Goal: Use online tool/utility

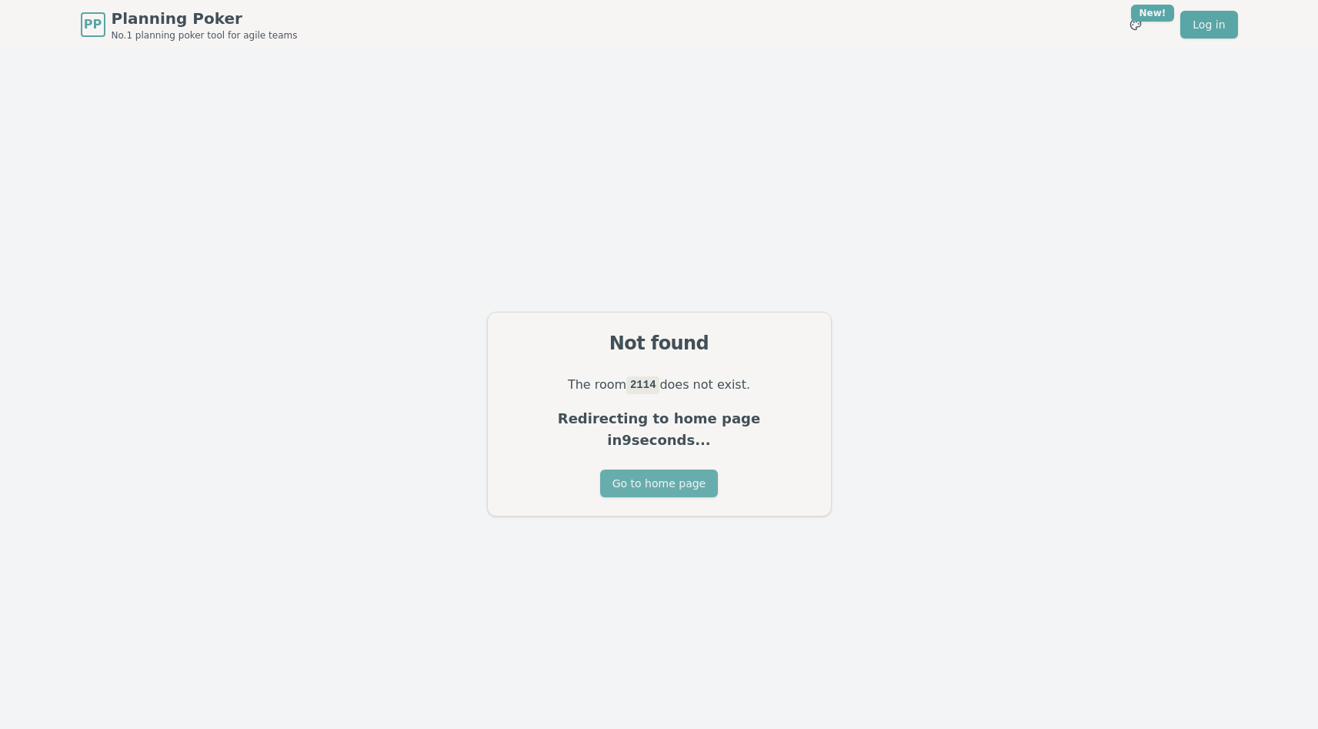
click at [655, 472] on button "Go to home page" at bounding box center [659, 483] width 118 height 28
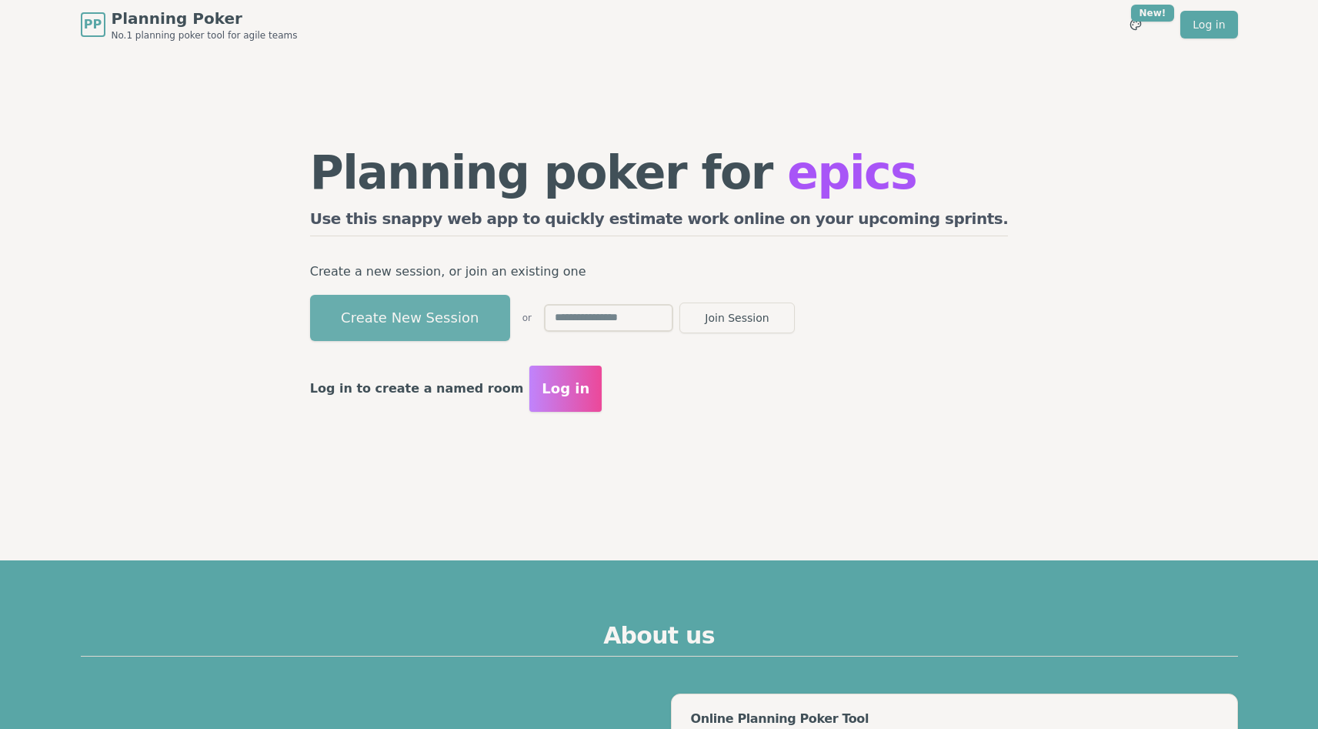
click at [475, 320] on button "Create New Session" at bounding box center [410, 318] width 200 height 46
